Goal: Information Seeking & Learning: Understand process/instructions

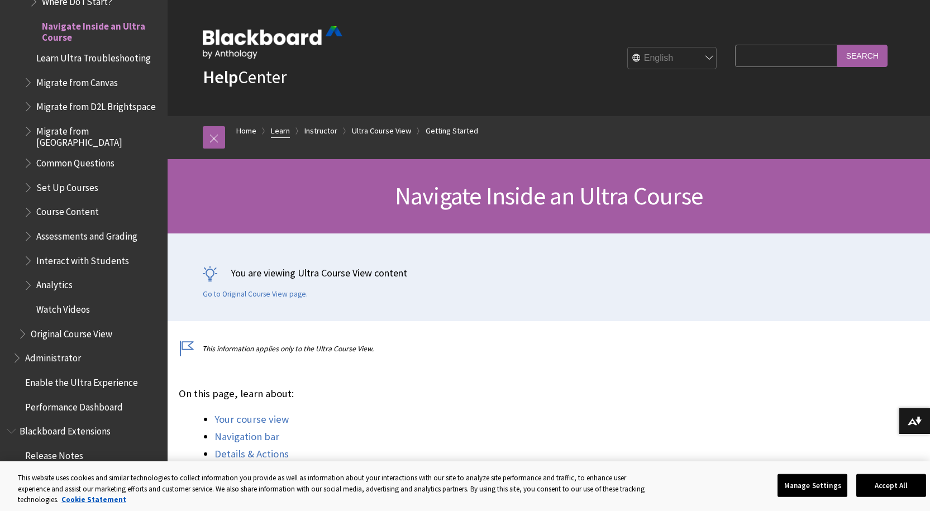
click at [279, 130] on link "Learn" at bounding box center [280, 131] width 19 height 14
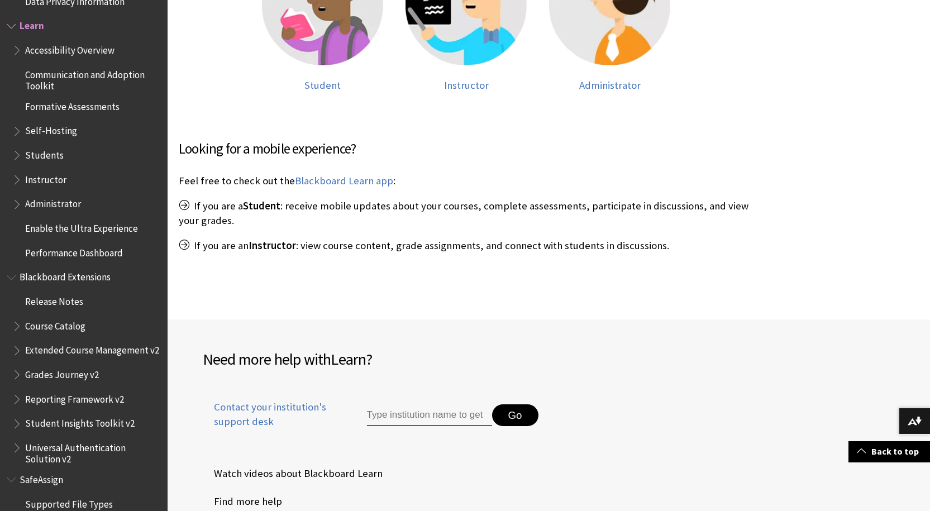
scroll to position [391, 0]
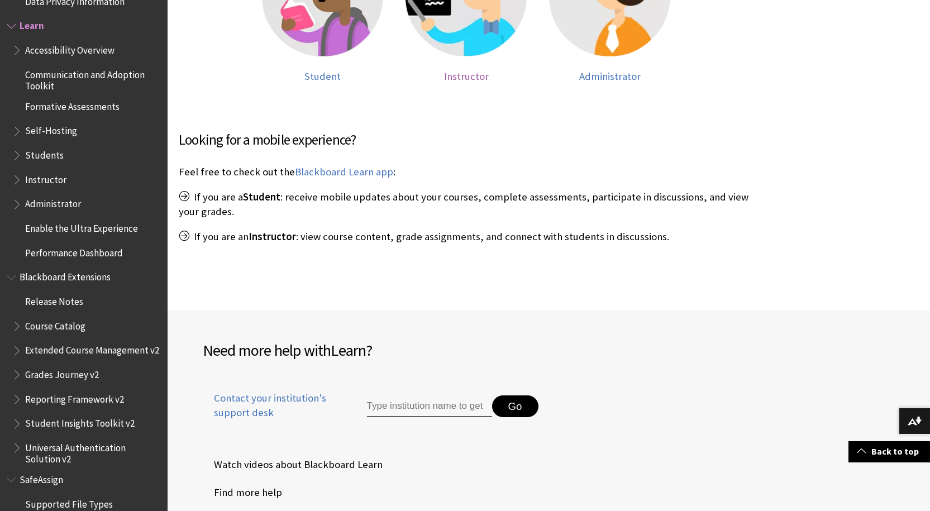
click at [460, 78] on span "Instructor" at bounding box center [466, 76] width 45 height 13
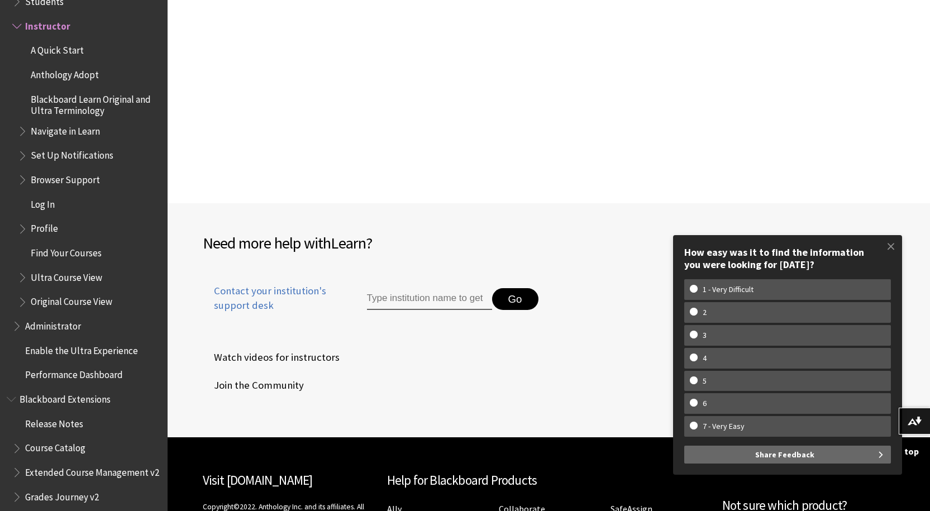
scroll to position [1136, 0]
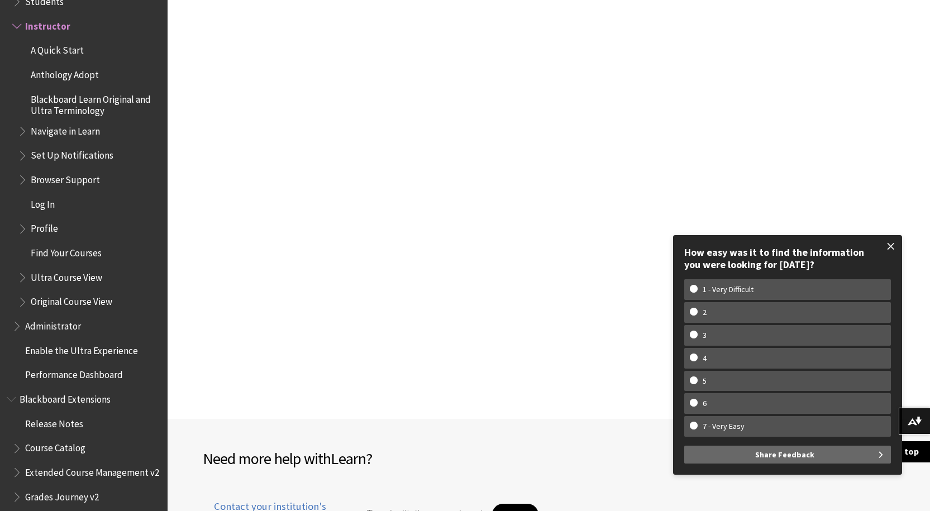
click at [886, 246] on span at bounding box center [890, 246] width 23 height 23
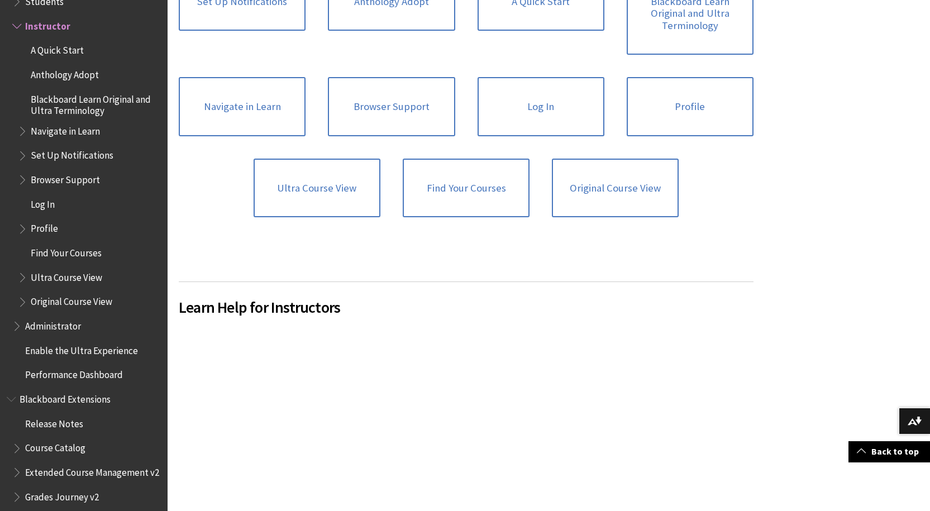
scroll to position [521, 0]
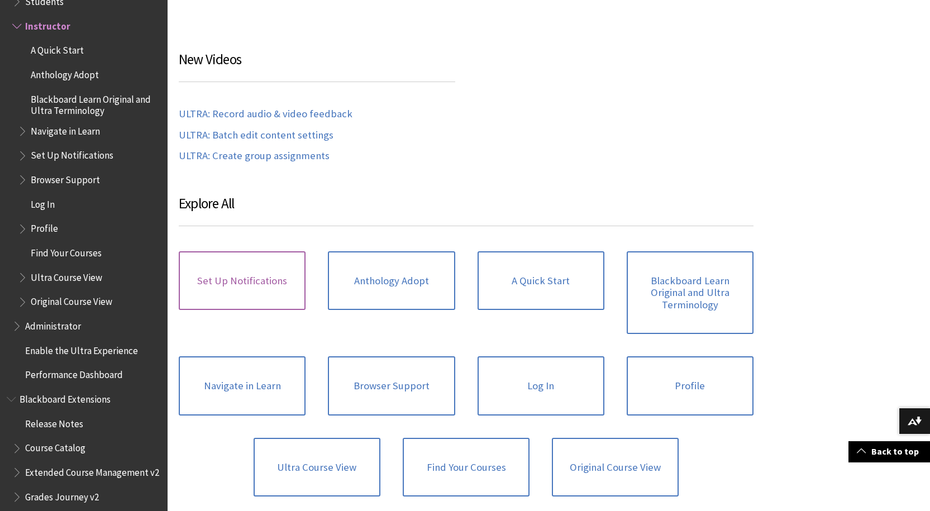
click at [272, 275] on link "Set Up Notifications" at bounding box center [242, 280] width 127 height 59
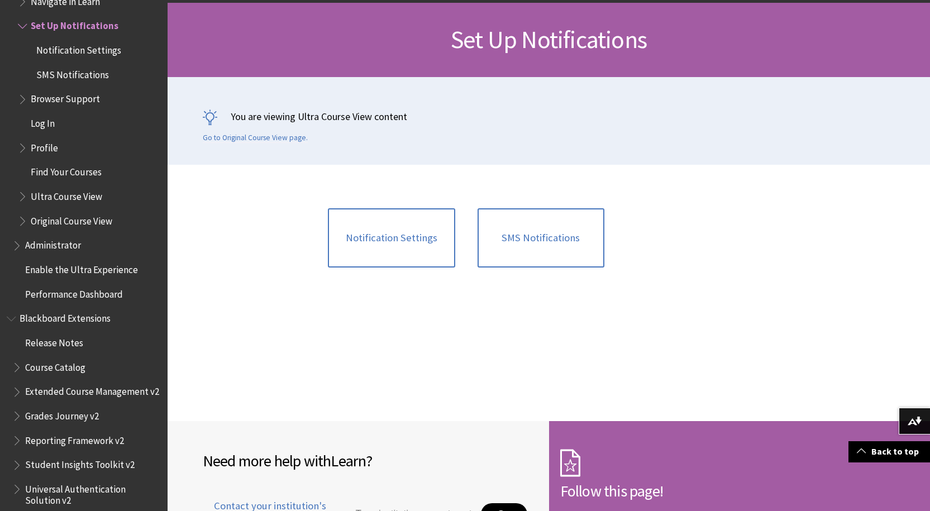
scroll to position [127, 0]
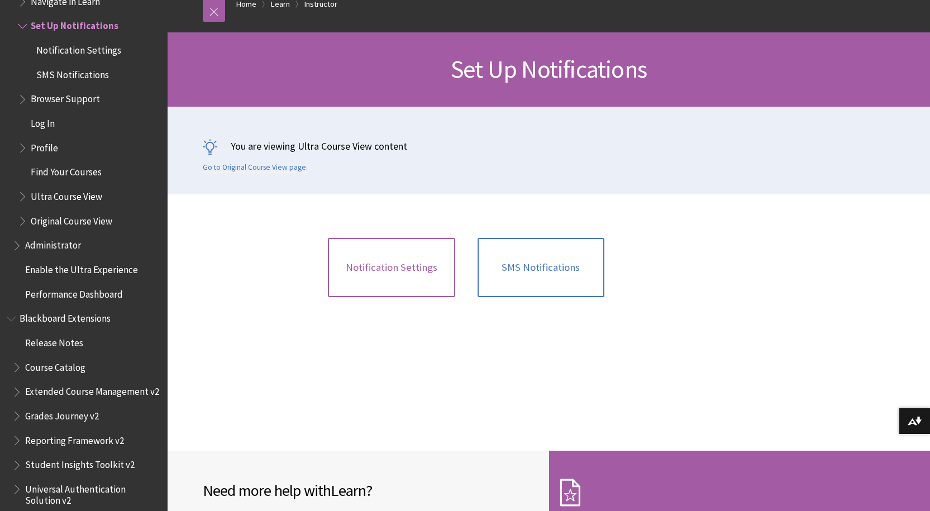
click at [394, 260] on link "Notification Settings" at bounding box center [391, 267] width 127 height 59
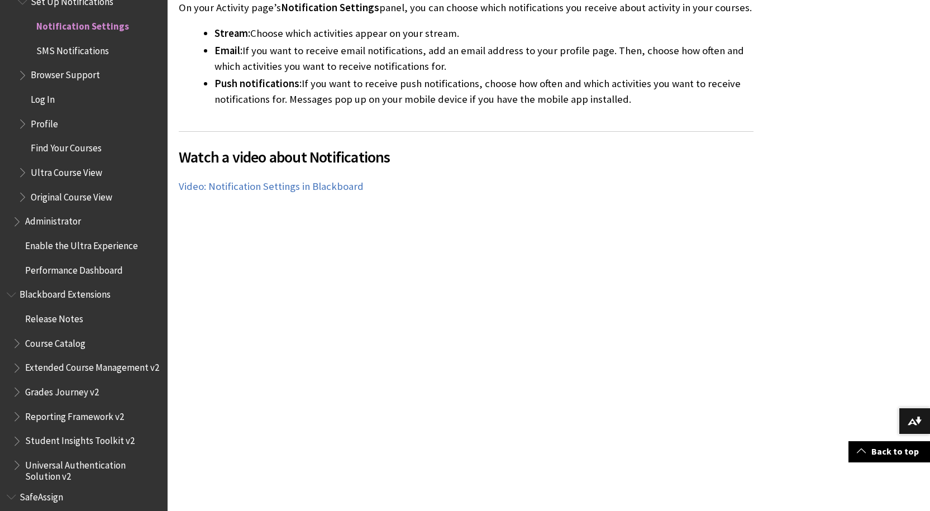
scroll to position [559, 0]
